Goal: Transaction & Acquisition: Purchase product/service

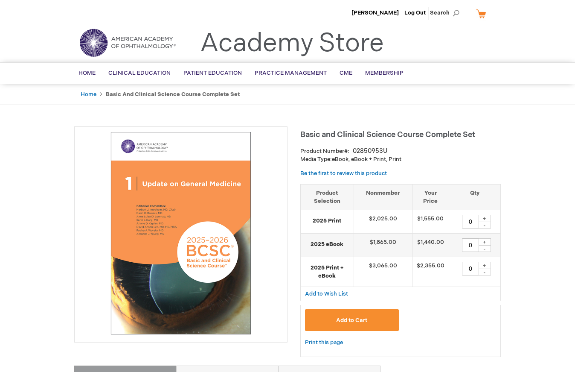
click at [208, 236] on img at bounding box center [181, 233] width 204 height 204
click at [207, 206] on img at bounding box center [181, 233] width 204 height 204
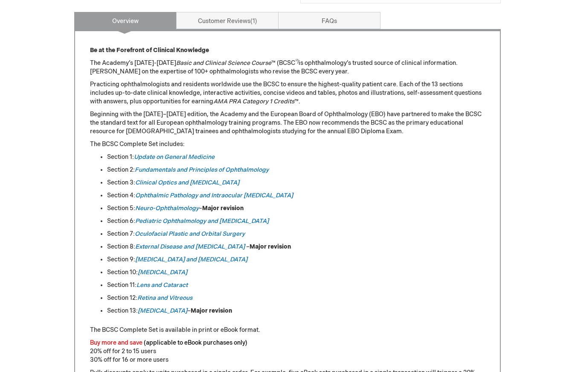
scroll to position [398, 0]
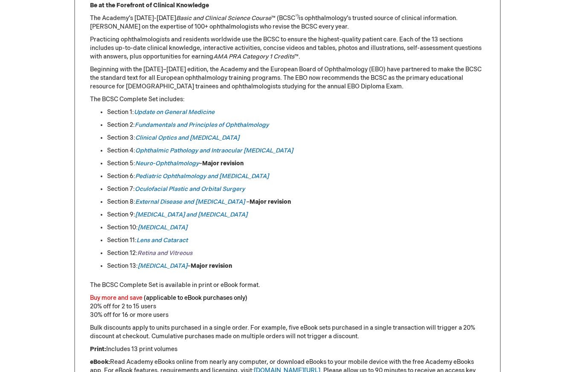
click at [165, 250] on link "Retina and Vitreous" at bounding box center [164, 252] width 55 height 7
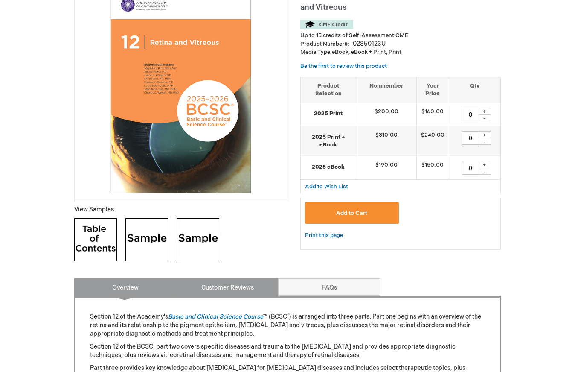
scroll to position [143, 0]
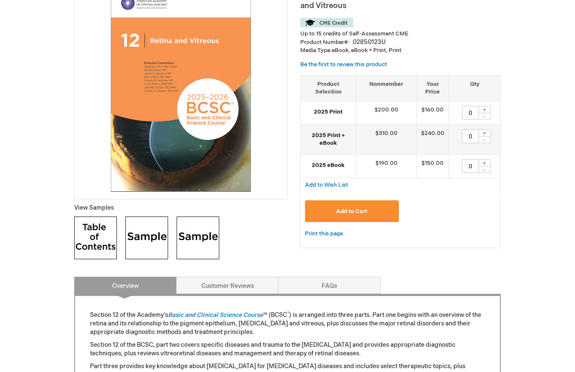
click at [145, 235] on img at bounding box center [146, 237] width 43 height 43
click at [201, 223] on img at bounding box center [198, 237] width 43 height 43
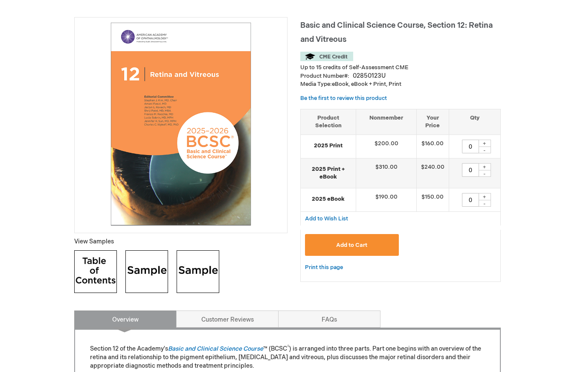
scroll to position [32, 0]
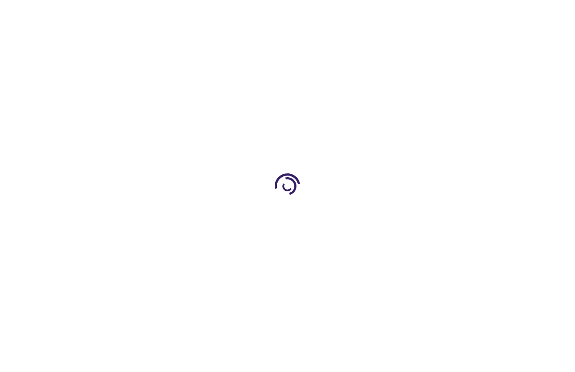
type input "0"
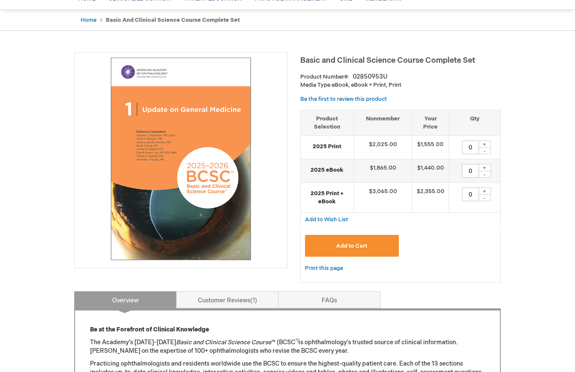
scroll to position [76, 0]
